Goal: Task Accomplishment & Management: Manage account settings

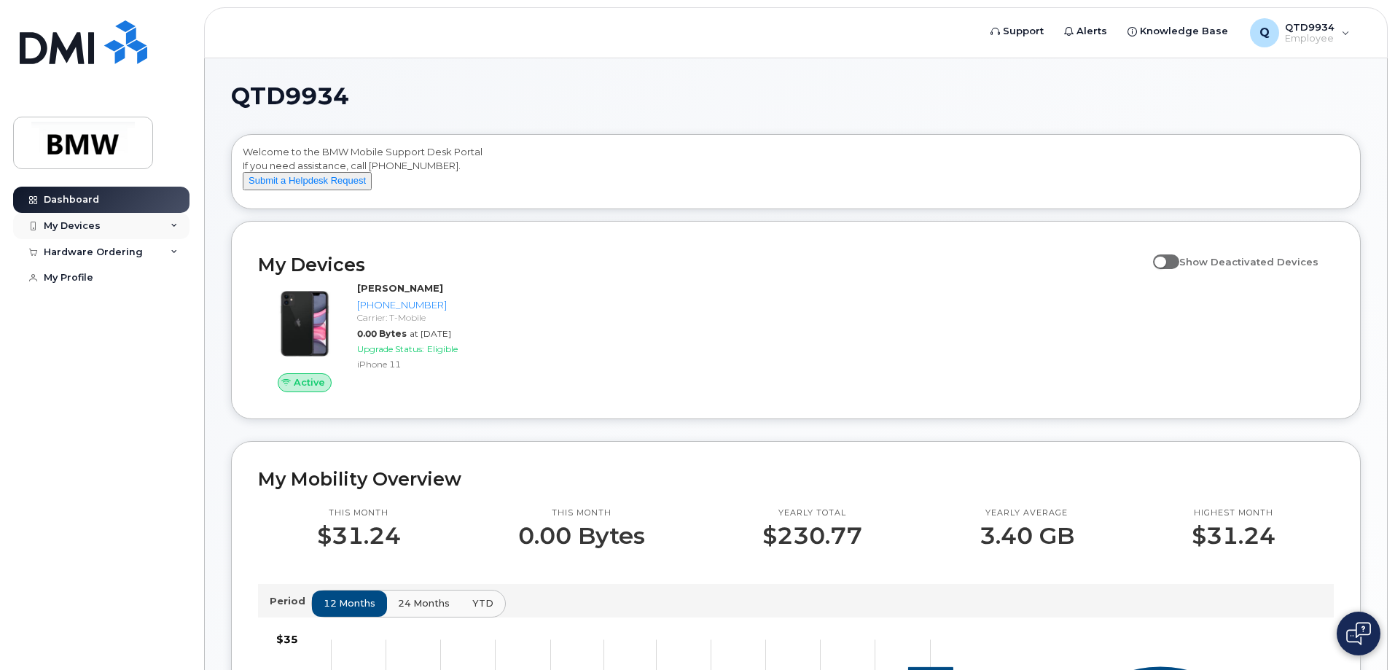
click at [170, 226] on div "My Devices" at bounding box center [101, 226] width 176 height 26
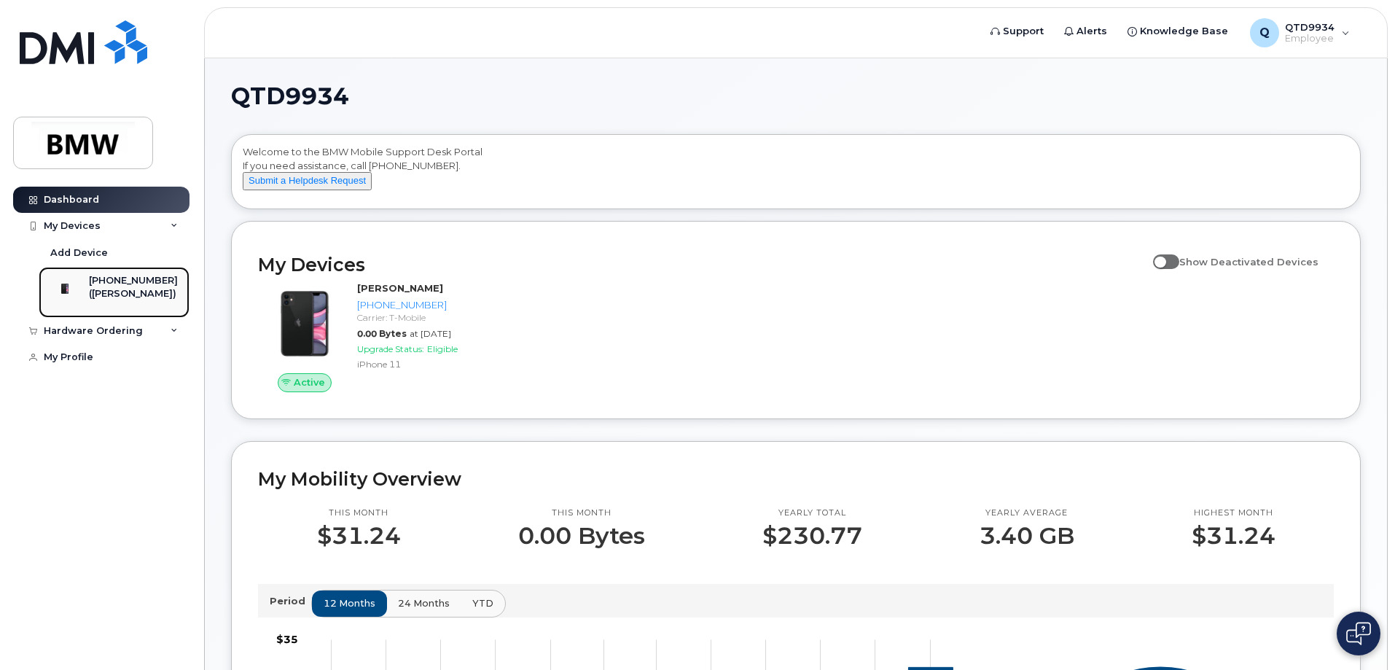
click at [162, 281] on div "[PHONE_NUMBER]" at bounding box center [133, 280] width 89 height 13
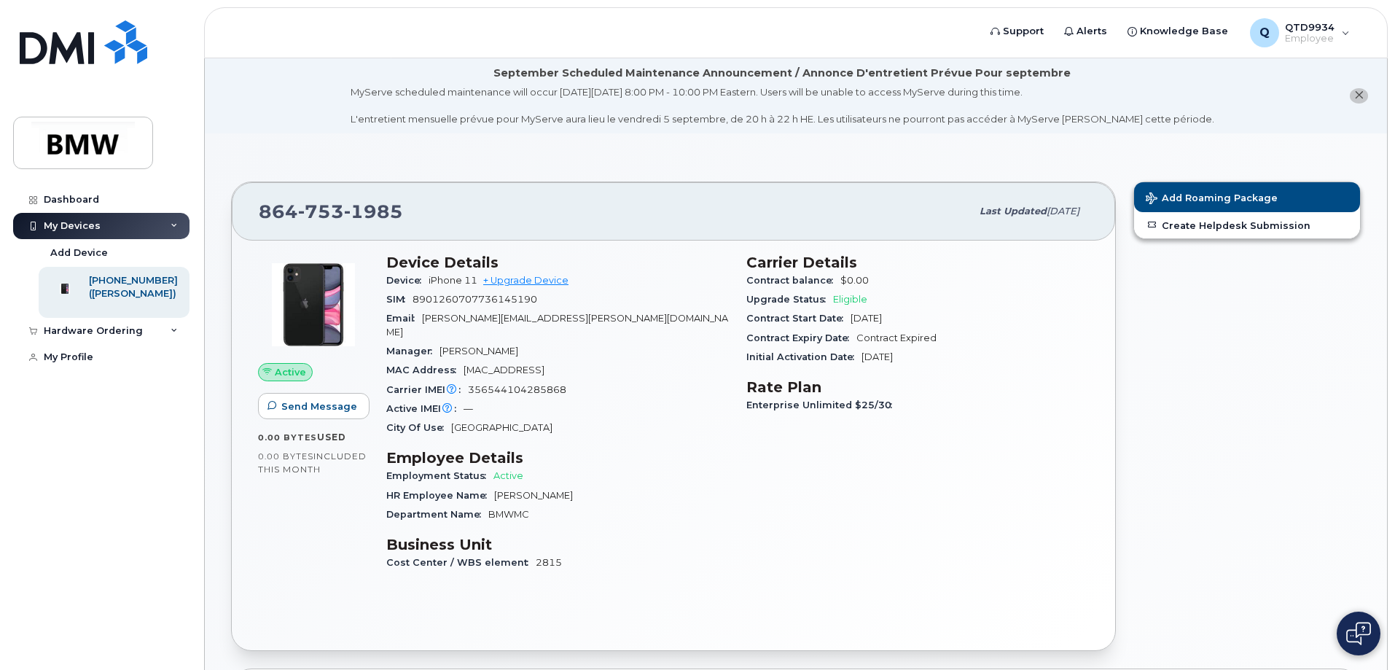
click at [294, 372] on span "Active" at bounding box center [290, 372] width 31 height 14
click at [261, 370] on div "Active" at bounding box center [285, 372] width 55 height 19
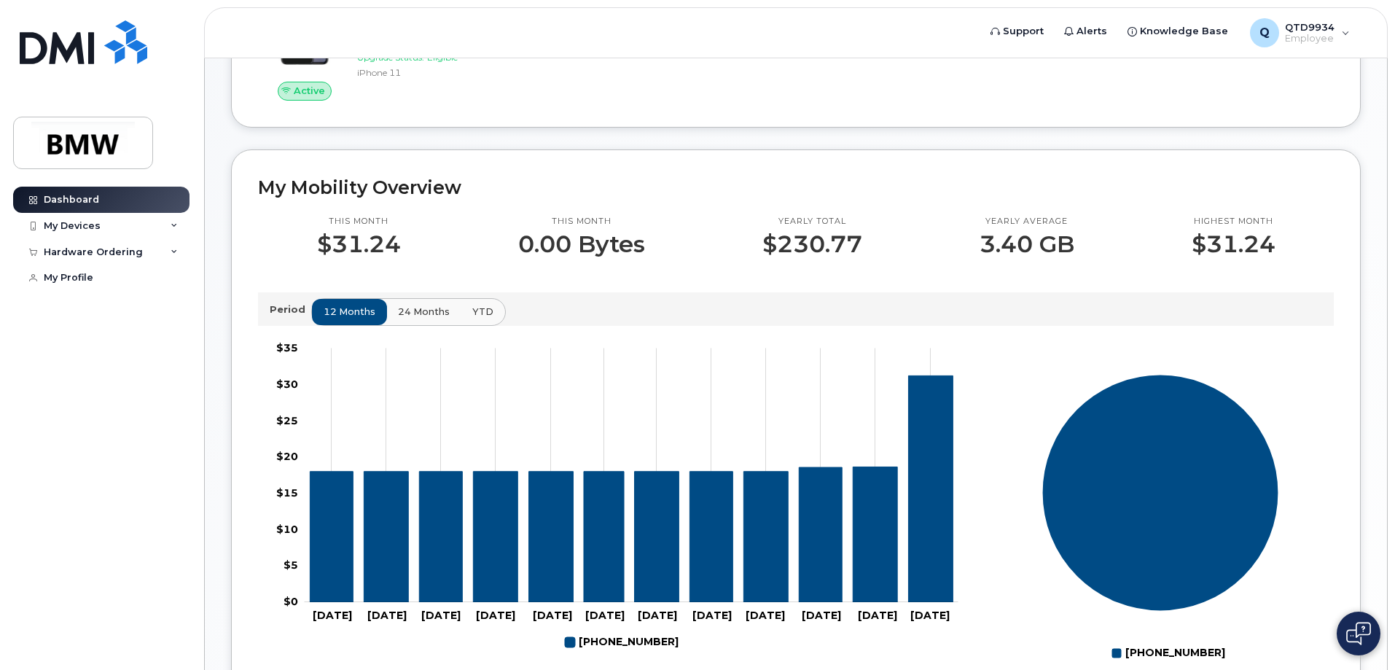
scroll to position [219, 0]
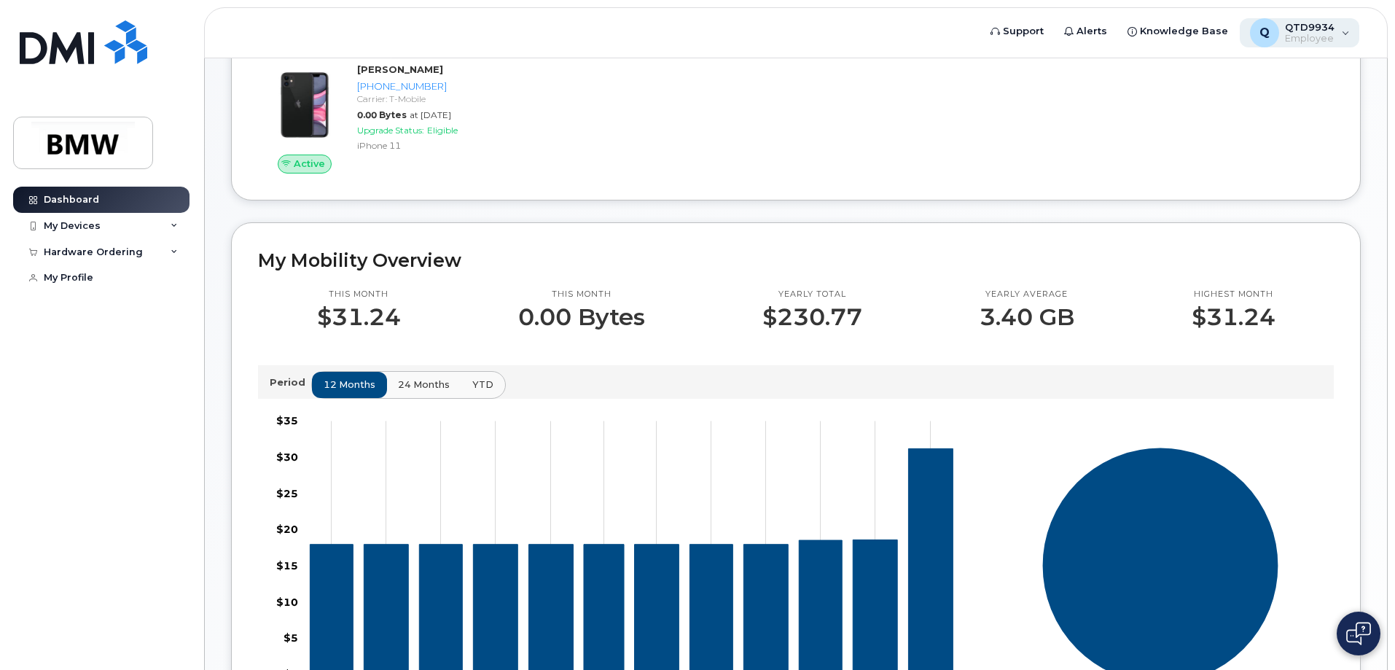
click at [1318, 34] on span "Employee" at bounding box center [1310, 39] width 50 height 12
click at [964, 101] on div "Active [PERSON_NAME] [PHONE_NUMBER] Carrier: T-Mobile 0.00 Bytes at [DATE] Upgr…" at bounding box center [795, 118] width 1093 height 128
click at [98, 282] on link "My Profile" at bounding box center [101, 277] width 176 height 26
